Goal: Information Seeking & Learning: Find specific fact

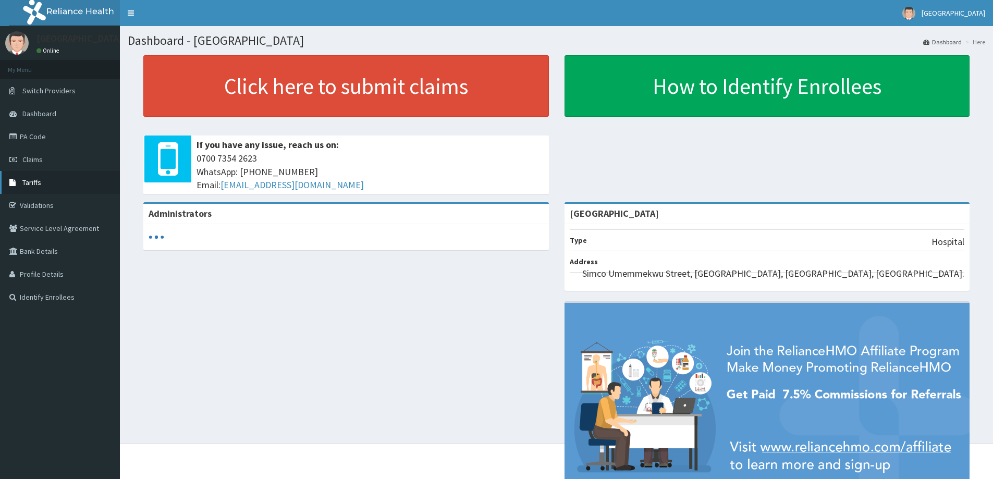
click at [39, 188] on link "Tariffs" at bounding box center [60, 182] width 120 height 23
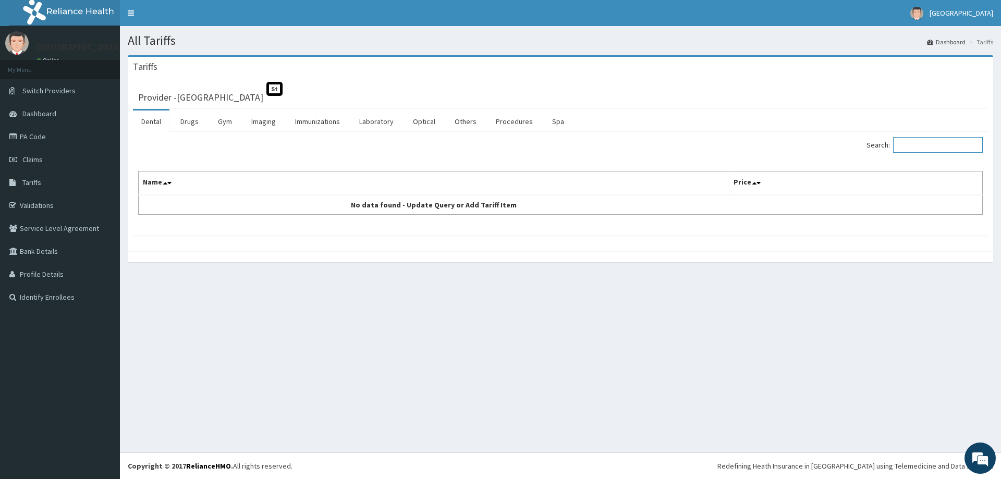
click at [925, 145] on input "Search:" at bounding box center [938, 145] width 90 height 16
click at [518, 118] on link "Procedures" at bounding box center [514, 122] width 54 height 22
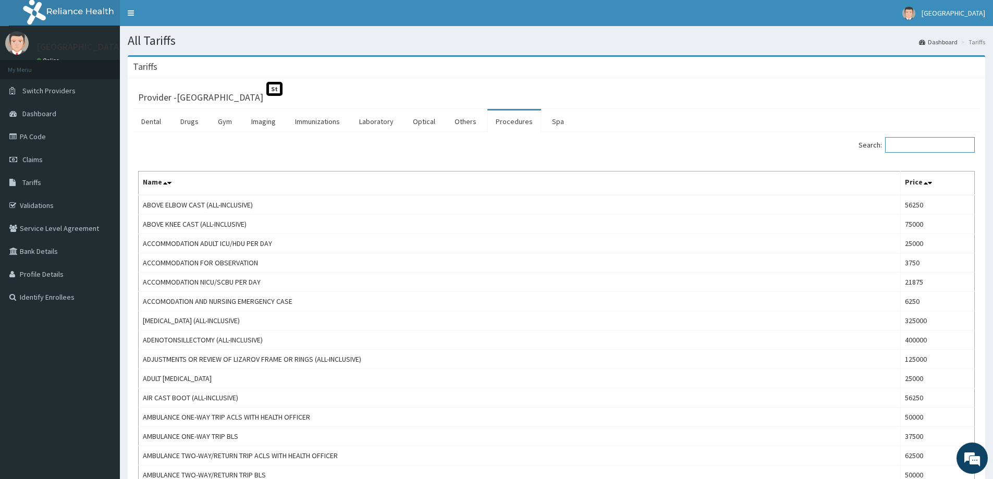
click at [938, 145] on input "Search:" at bounding box center [930, 145] width 90 height 16
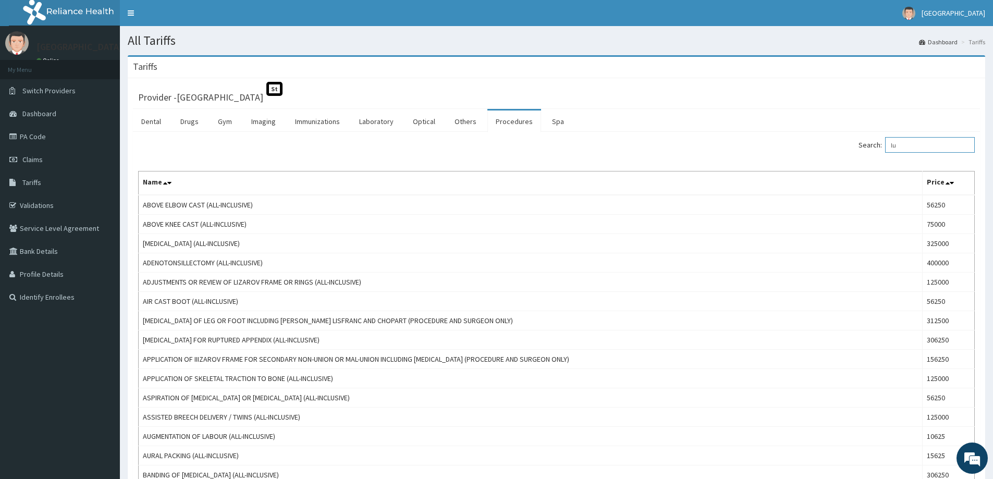
type input "l"
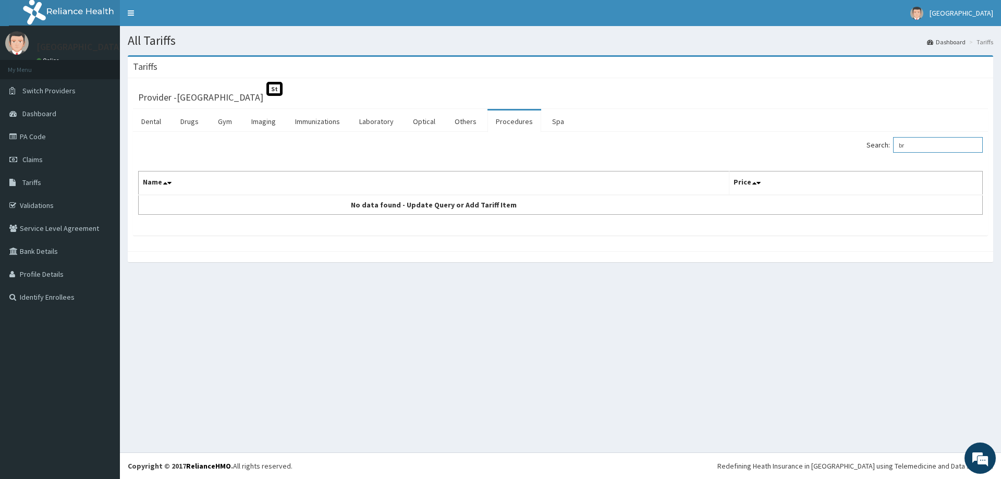
type input "b"
type input "[MEDICAL_DATA]"
